Goal: Information Seeking & Learning: Find specific fact

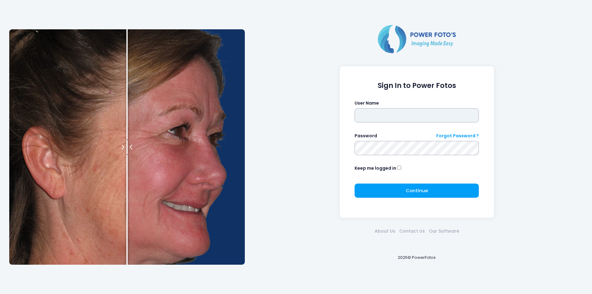
click at [382, 113] on input "text" at bounding box center [417, 115] width 124 height 14
type input "********"
click button "submit" at bounding box center [0, 0] width 0 height 0
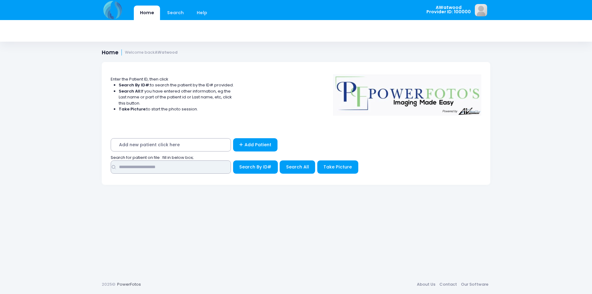
click at [141, 171] on input "text" at bounding box center [171, 166] width 120 height 13
type input "****"
click at [284, 166] on button "Search All" at bounding box center [297, 166] width 35 height 13
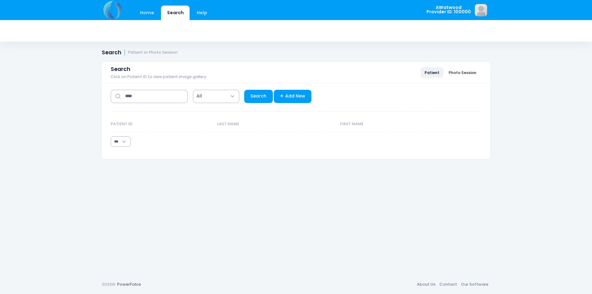
select select "***"
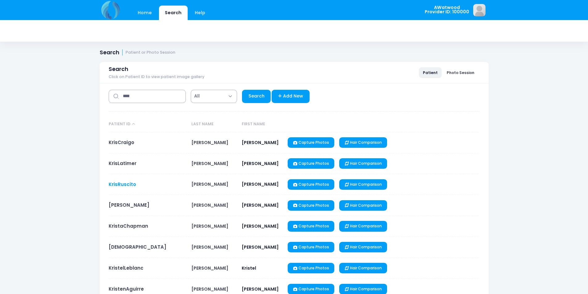
click at [126, 183] on link "KrisRuscito" at bounding box center [122, 184] width 27 height 6
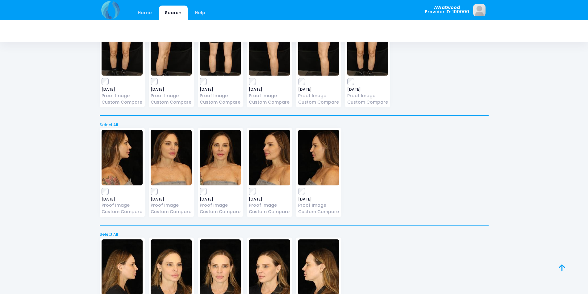
scroll to position [451, 0]
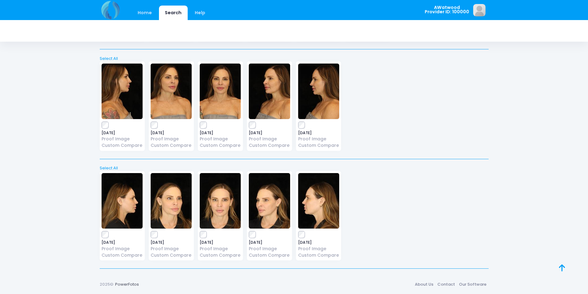
click at [130, 8] on div "Home Search Help" at bounding box center [169, 13] width 94 height 15
click at [136, 10] on link "Home" at bounding box center [145, 13] width 26 height 15
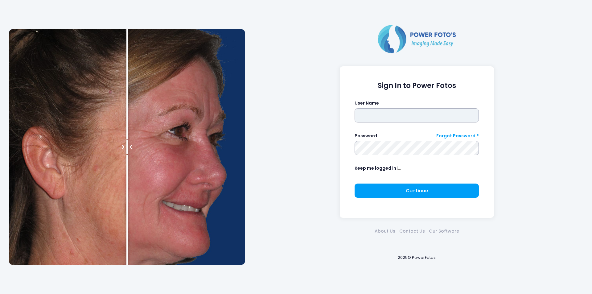
click at [393, 116] on input "text" at bounding box center [417, 115] width 124 height 14
type input "********"
click at [375, 155] on form "Sign In to Power Fotos User Name ******** Password Forgot Password ? Keep me lo…" at bounding box center [417, 142] width 124 height 122
click button "submit" at bounding box center [0, 0] width 0 height 0
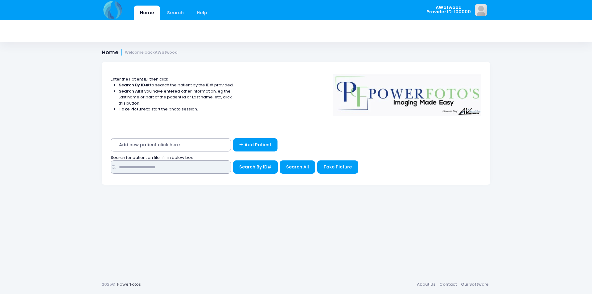
click at [207, 165] on input "text" at bounding box center [171, 166] width 120 height 13
type input "****"
click at [233, 160] on button "Search By ID#" at bounding box center [255, 166] width 45 height 13
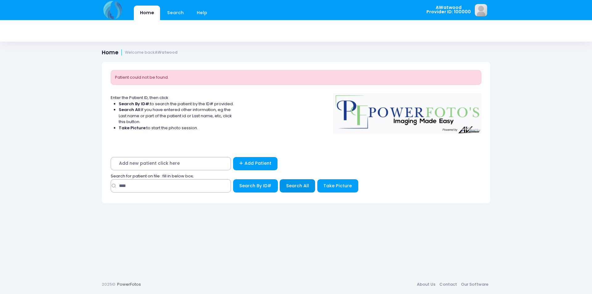
click at [287, 181] on button "Search All" at bounding box center [297, 185] width 35 height 13
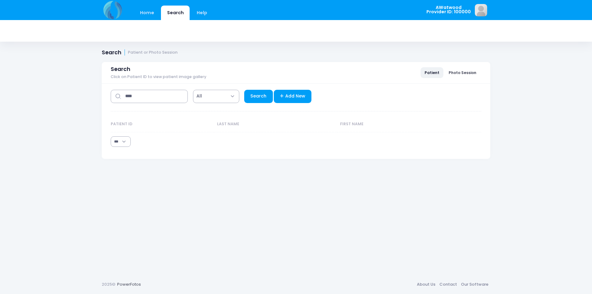
select select "***"
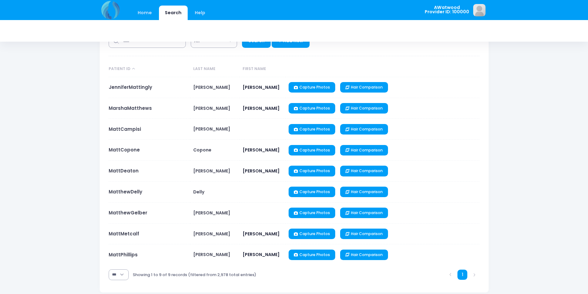
scroll to position [62, 0]
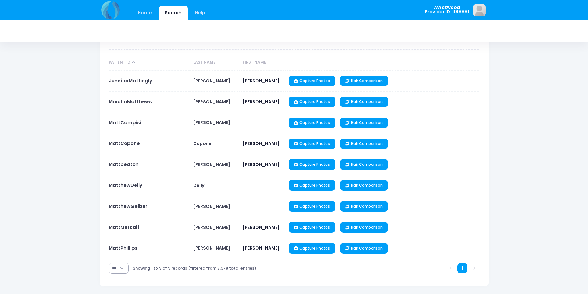
click at [133, 148] on td "MattCopone" at bounding box center [150, 143] width 82 height 21
click at [133, 147] on td "MattCopone" at bounding box center [150, 143] width 82 height 21
click at [133, 146] on link "MattCopone" at bounding box center [124, 143] width 31 height 6
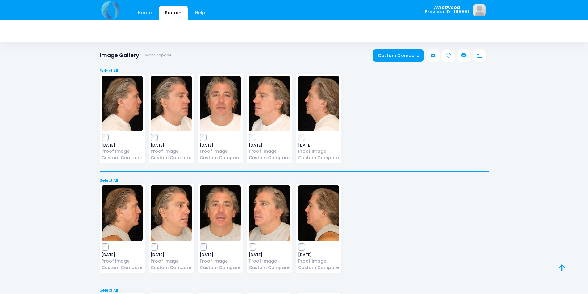
click at [272, 122] on img at bounding box center [269, 104] width 41 height 56
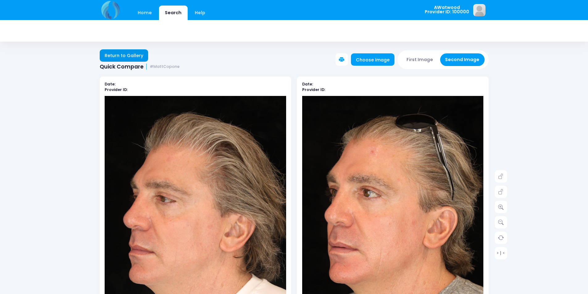
click at [129, 56] on link "Return to Gallery" at bounding box center [124, 55] width 49 height 12
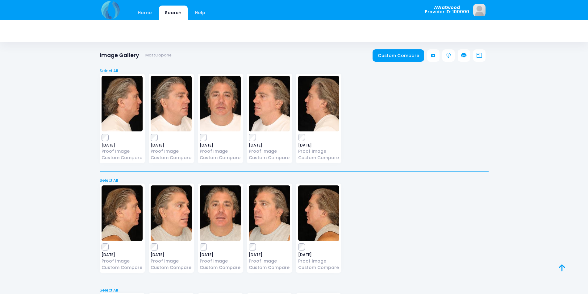
click at [225, 116] on img at bounding box center [220, 104] width 41 height 56
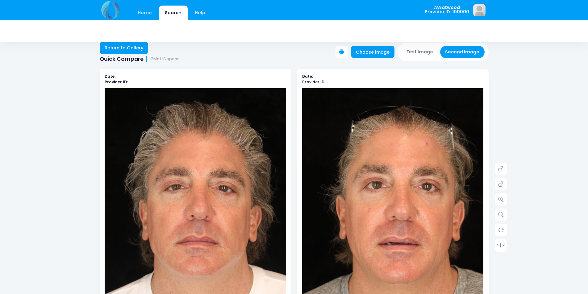
scroll to position [31, 0]
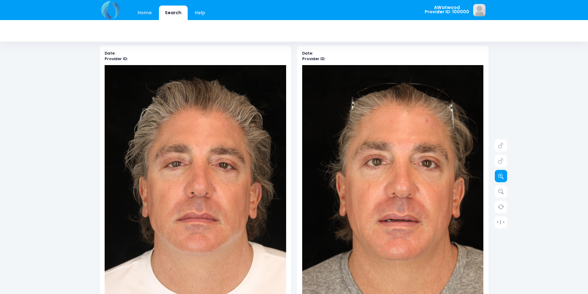
click at [504, 182] on link at bounding box center [501, 176] width 12 height 12
click at [504, 181] on link at bounding box center [501, 176] width 12 height 12
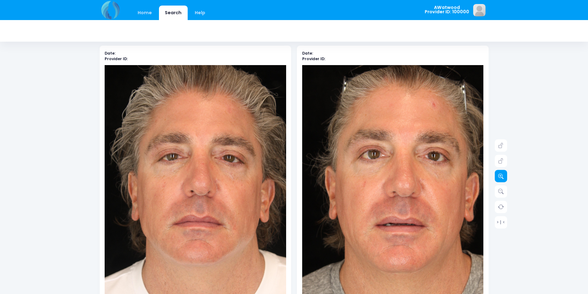
click at [504, 180] on link at bounding box center [501, 176] width 12 height 12
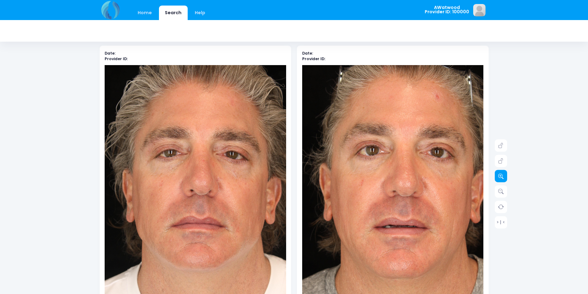
click at [504, 180] on link at bounding box center [501, 176] width 12 height 12
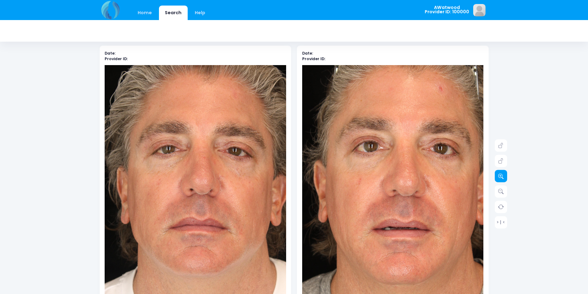
click at [503, 180] on link at bounding box center [501, 176] width 12 height 12
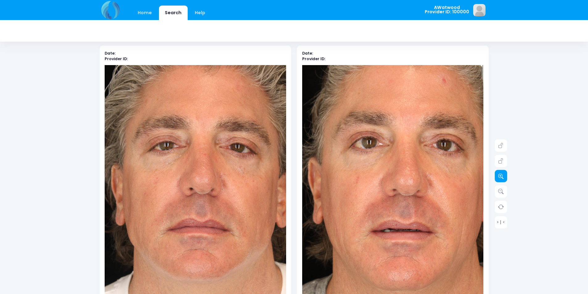
click at [502, 177] on icon at bounding box center [501, 176] width 6 height 6
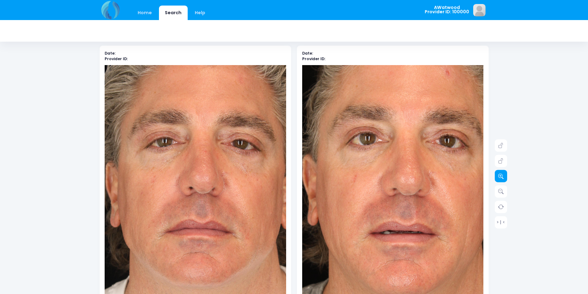
drag, startPoint x: 501, startPoint y: 177, endPoint x: 498, endPoint y: 175, distance: 4.0
click at [501, 177] on icon at bounding box center [501, 176] width 6 height 6
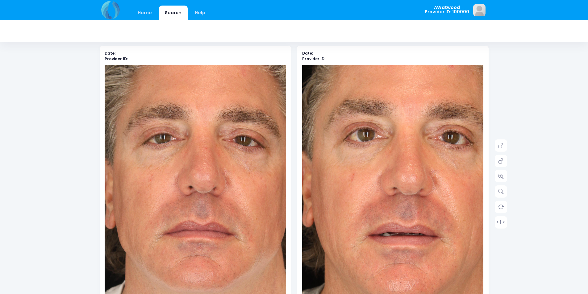
click at [490, 172] on div "Date: Provider ID: Date: Provider ID: > | < Search" at bounding box center [293, 285] width 407 height 498
click at [488, 172] on div "Date: Provider ID:" at bounding box center [392, 184] width 197 height 277
click at [505, 175] on link at bounding box center [501, 176] width 12 height 12
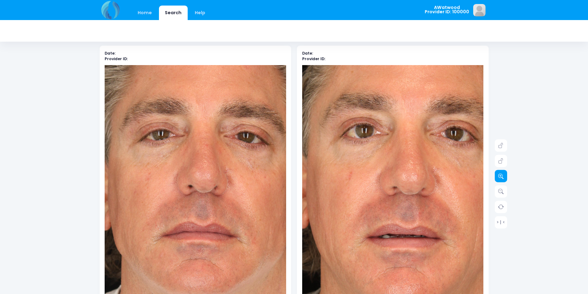
click at [505, 175] on link at bounding box center [501, 176] width 12 height 12
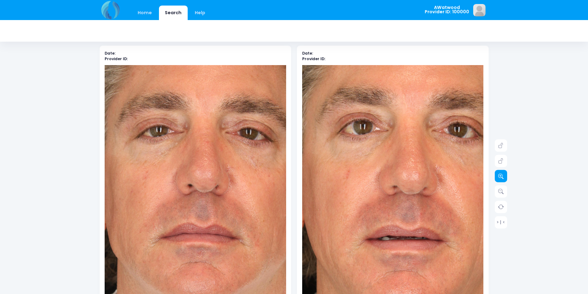
click at [505, 175] on link at bounding box center [501, 176] width 12 height 12
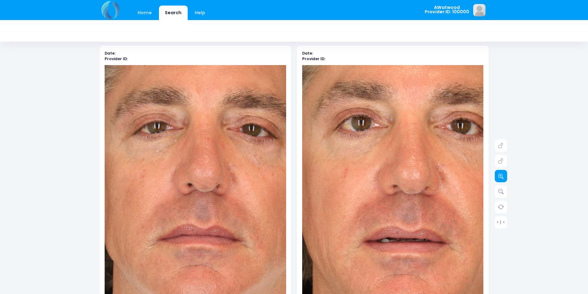
click at [505, 175] on link at bounding box center [501, 176] width 12 height 12
click at [504, 175] on link at bounding box center [501, 176] width 12 height 12
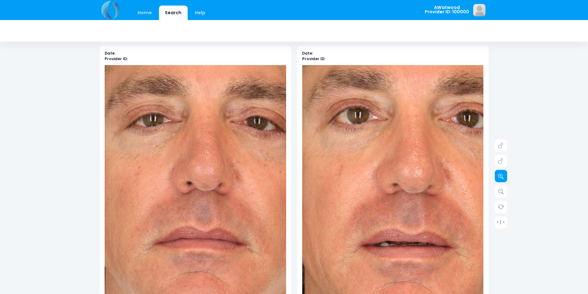
click at [504, 175] on link at bounding box center [501, 176] width 12 height 12
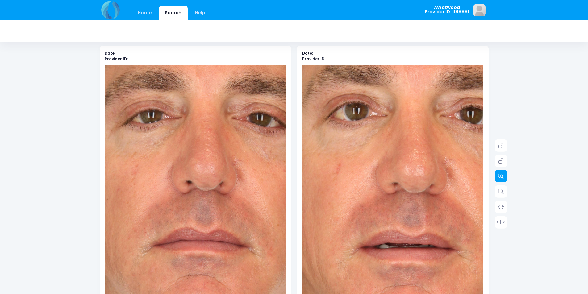
click at [504, 175] on link at bounding box center [501, 176] width 12 height 12
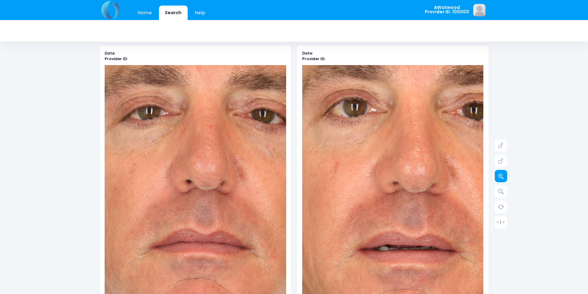
click at [504, 175] on link at bounding box center [501, 176] width 12 height 12
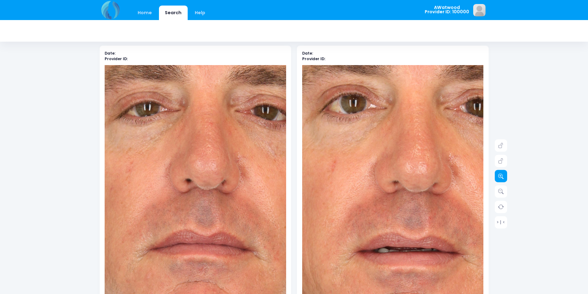
click at [504, 175] on link at bounding box center [501, 176] width 12 height 12
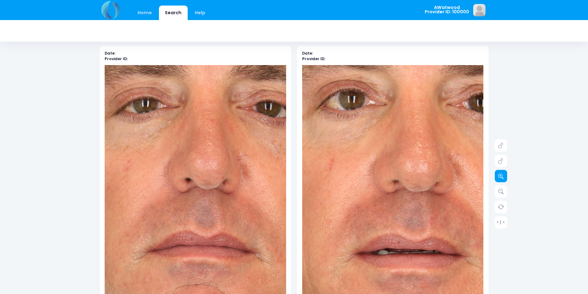
click at [504, 175] on link at bounding box center [501, 176] width 12 height 12
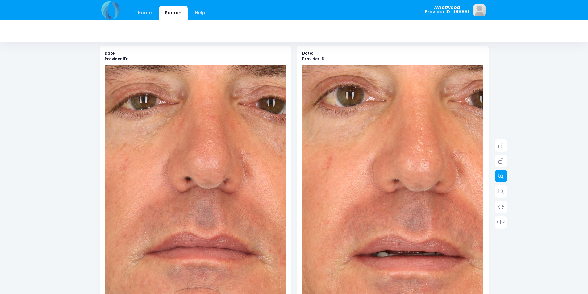
click at [504, 175] on link at bounding box center [501, 176] width 12 height 12
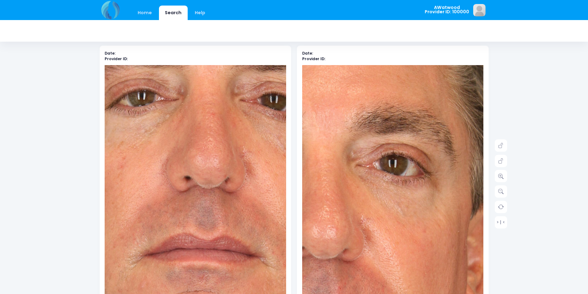
click at [445, 152] on img at bounding box center [298, 269] width 508 height 762
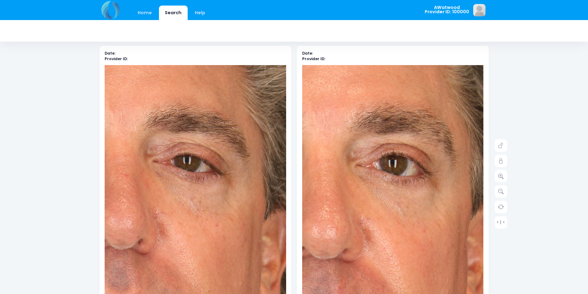
click at [243, 156] on img at bounding box center [108, 262] width 508 height 762
click at [341, 178] on img at bounding box center [298, 269] width 508 height 762
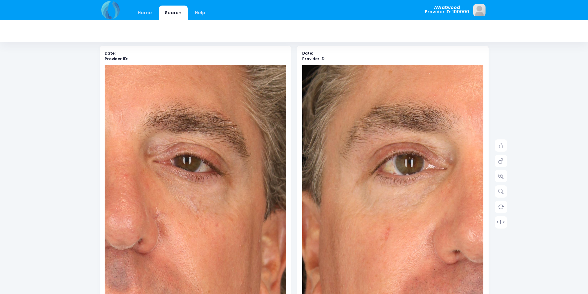
click at [359, 151] on img at bounding box center [453, 273] width 508 height 762
click at [199, 166] on img at bounding box center [108, 262] width 508 height 762
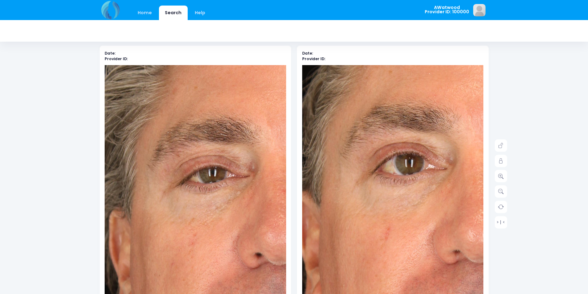
click at [156, 148] on img at bounding box center [266, 278] width 508 height 762
click at [181, 178] on img at bounding box center [266, 278] width 508 height 762
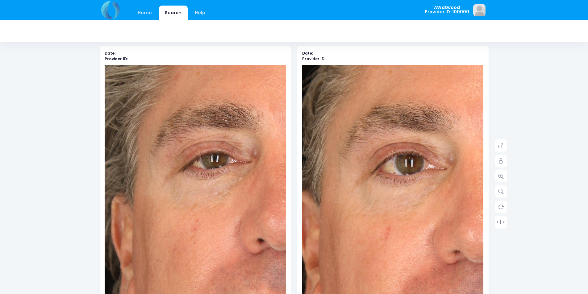
click at [155, 155] on img at bounding box center [269, 263] width 508 height 762
click at [270, 188] on img at bounding box center [269, 263] width 508 height 762
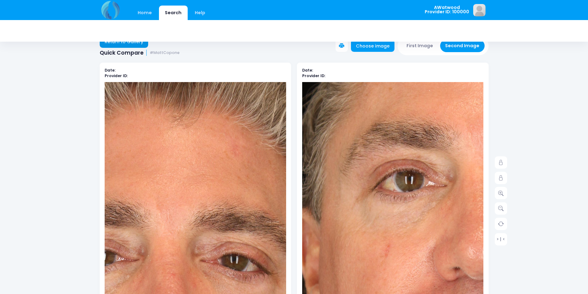
scroll to position [0, 0]
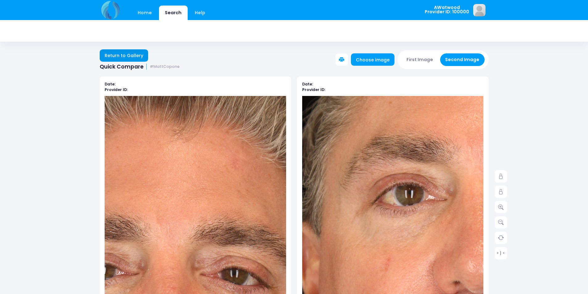
click at [130, 58] on link "Return to Gallery" at bounding box center [124, 55] width 49 height 12
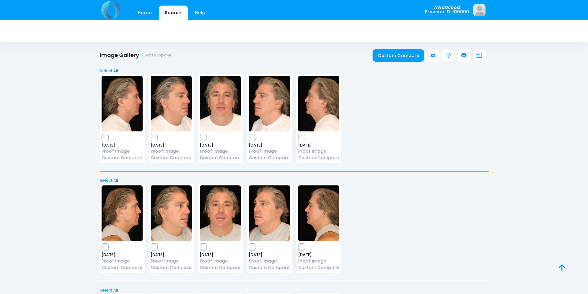
click at [303, 109] on img at bounding box center [318, 104] width 41 height 56
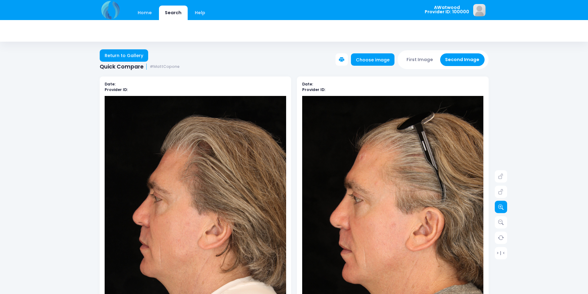
click at [505, 209] on link at bounding box center [501, 207] width 12 height 12
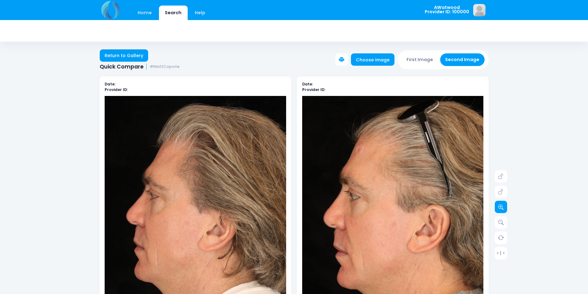
click at [504, 209] on link at bounding box center [501, 207] width 12 height 12
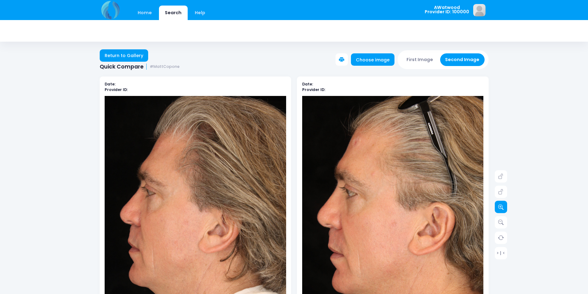
click at [504, 209] on link at bounding box center [501, 207] width 12 height 12
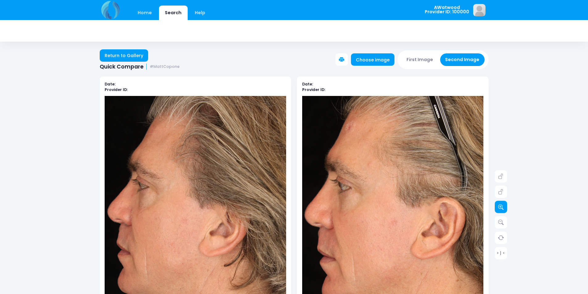
click at [504, 208] on link at bounding box center [501, 207] width 12 height 12
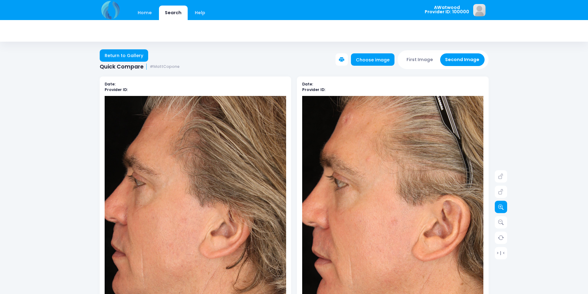
click at [504, 208] on link at bounding box center [501, 207] width 12 height 12
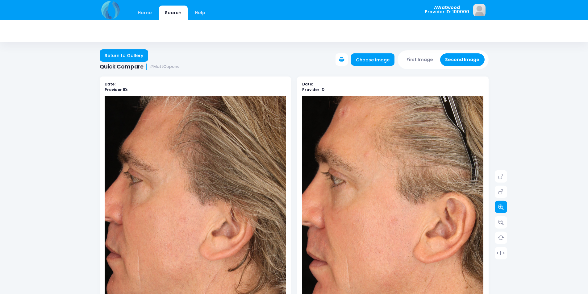
click at [504, 208] on link at bounding box center [501, 207] width 12 height 12
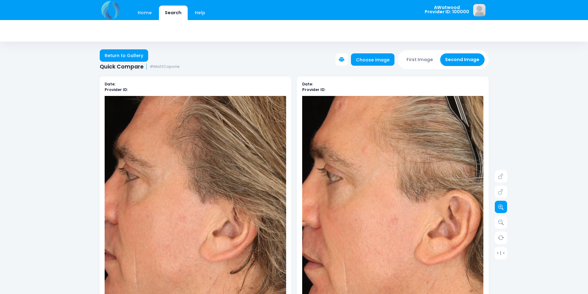
click at [501, 205] on icon at bounding box center [501, 207] width 6 height 6
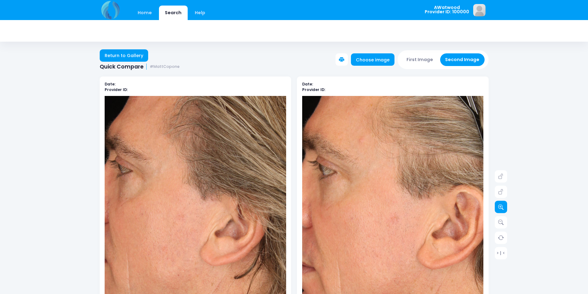
click at [500, 205] on icon at bounding box center [501, 207] width 6 height 6
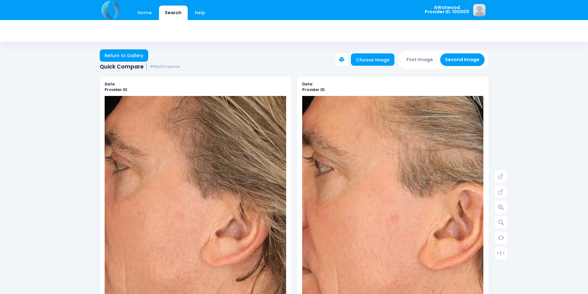
drag, startPoint x: 492, startPoint y: 200, endPoint x: 470, endPoint y: 197, distance: 21.9
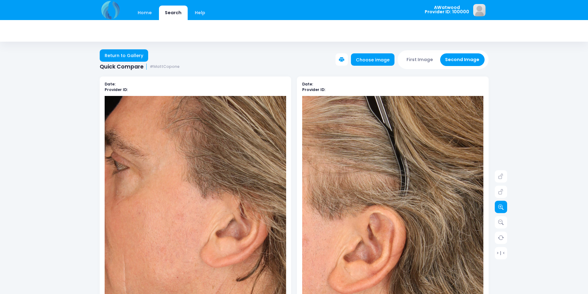
click at [501, 205] on icon at bounding box center [501, 207] width 6 height 6
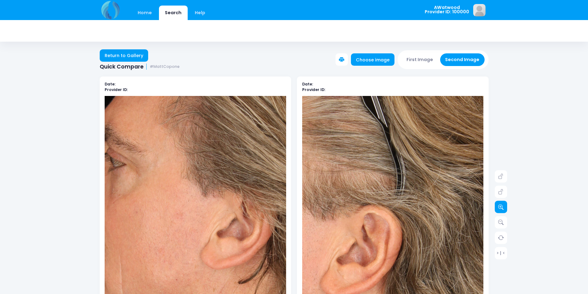
click at [501, 205] on icon at bounding box center [501, 207] width 6 height 6
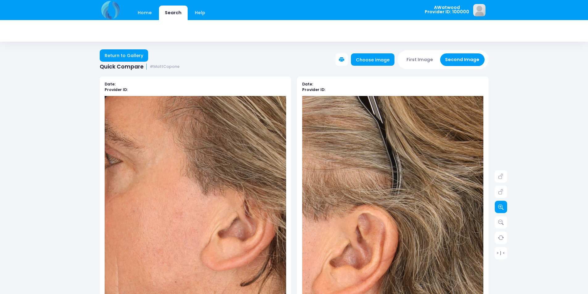
click at [501, 205] on icon at bounding box center [501, 207] width 6 height 6
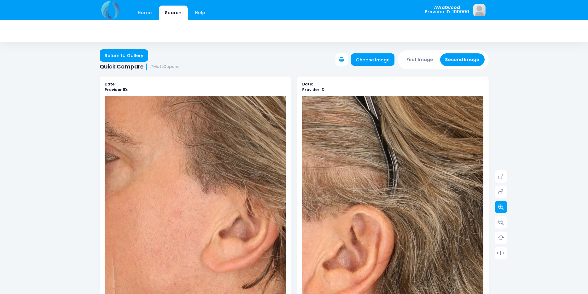
click at [501, 205] on icon at bounding box center [501, 207] width 6 height 6
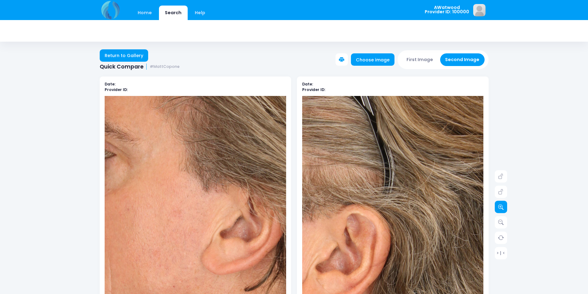
click at [501, 205] on icon at bounding box center [501, 207] width 6 height 6
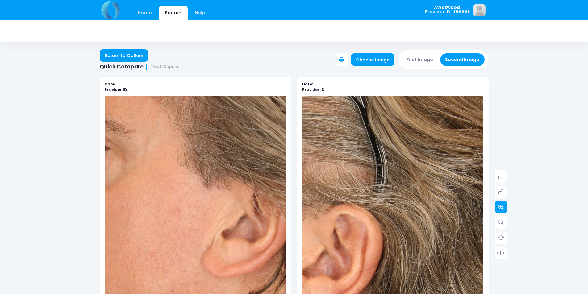
click at [501, 204] on icon at bounding box center [501, 207] width 6 height 6
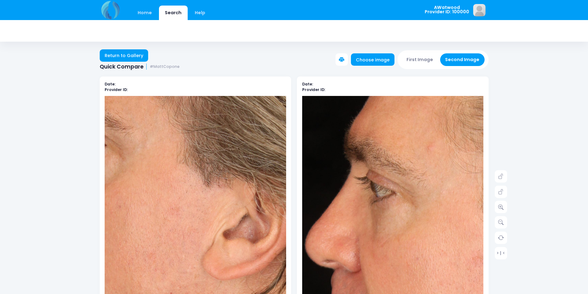
click at [344, 193] on img at bounding box center [475, 278] width 490 height 734
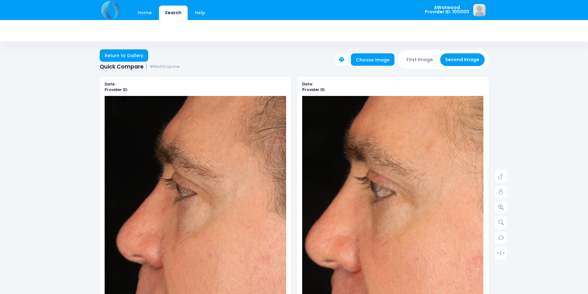
click at [142, 192] on img at bounding box center [286, 280] width 490 height 734
click at [129, 49] on link "Return to Gallery" at bounding box center [124, 55] width 49 height 12
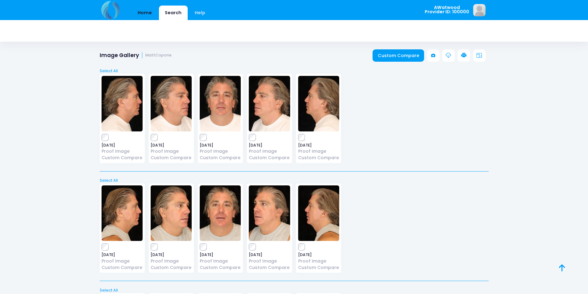
click at [147, 11] on link "Home" at bounding box center [145, 13] width 26 height 15
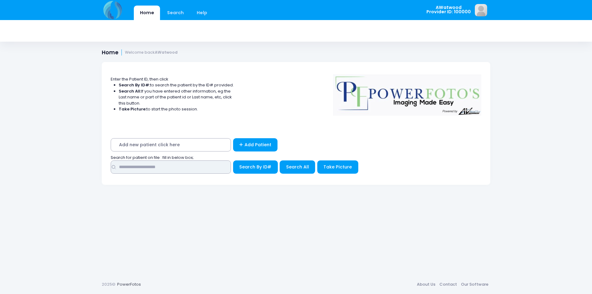
click at [141, 165] on input "text" at bounding box center [171, 166] width 120 height 13
type input "****"
click at [233, 160] on button "Search By ID#" at bounding box center [255, 166] width 45 height 13
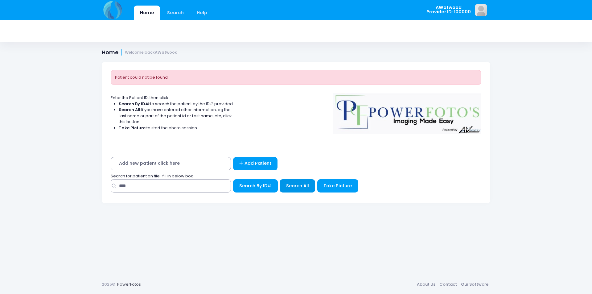
click at [304, 185] on span "Search All" at bounding box center [297, 186] width 23 height 6
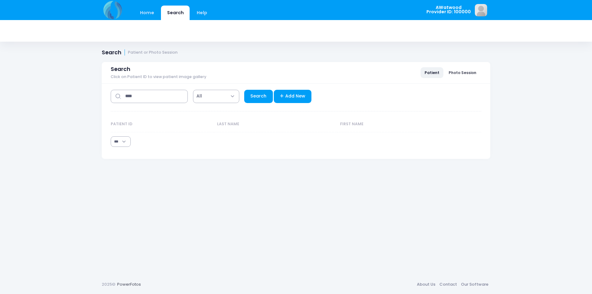
select select "***"
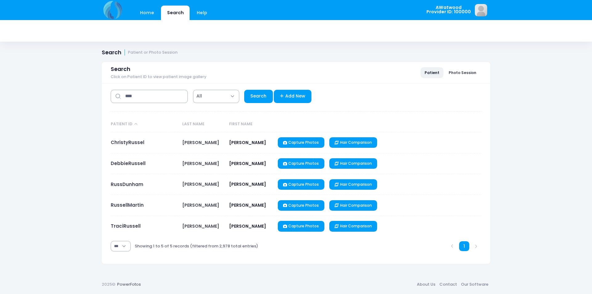
click at [126, 189] on td "RussDunham" at bounding box center [145, 184] width 69 height 21
click at [127, 186] on link "RussDunham" at bounding box center [127, 184] width 33 height 6
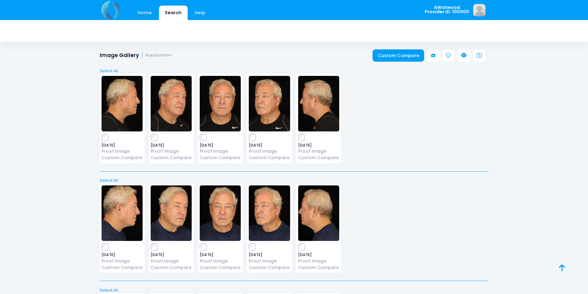
click at [210, 110] on img at bounding box center [220, 104] width 41 height 56
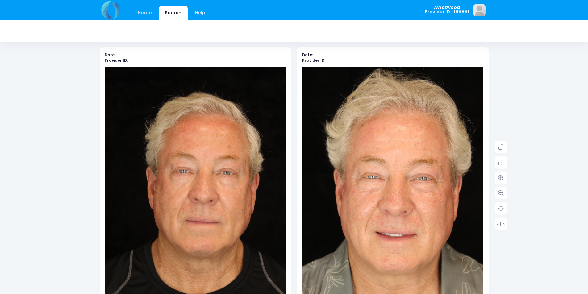
scroll to position [31, 0]
